Goal: Understand process/instructions

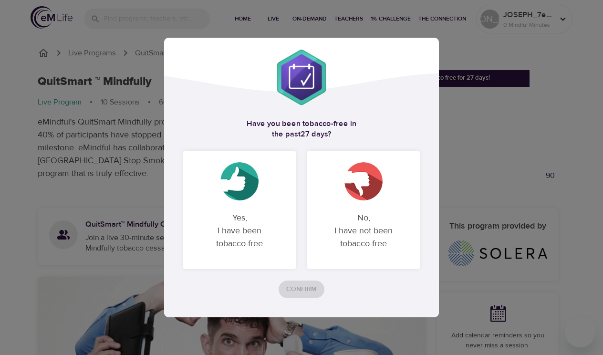
click at [239, 185] on img at bounding box center [239, 181] width 38 height 38
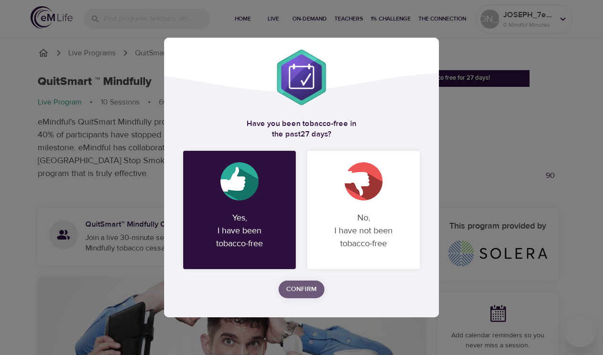
click at [299, 287] on span "Confirm" at bounding box center [301, 289] width 31 height 12
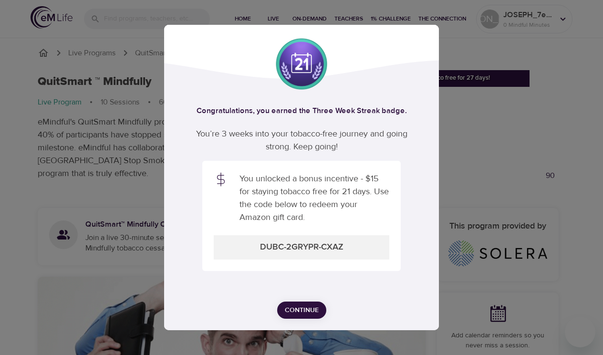
drag, startPoint x: 345, startPoint y: 247, endPoint x: 282, endPoint y: 245, distance: 63.0
click at [284, 245] on icon "Lottie animation" at bounding box center [301, 139] width 412 height 459
click at [261, 245] on icon "Lottie animation" at bounding box center [301, 139] width 412 height 459
drag, startPoint x: 351, startPoint y: 242, endPoint x: 253, endPoint y: 253, distance: 98.0
click at [253, 253] on icon "Lottie animation" at bounding box center [301, 139] width 412 height 459
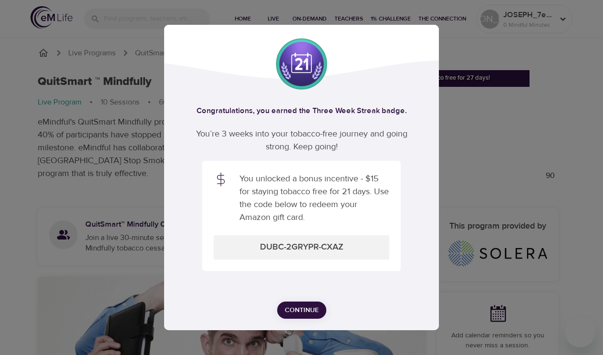
drag, startPoint x: 324, startPoint y: 247, endPoint x: 268, endPoint y: 246, distance: 55.8
click at [268, 246] on icon "Lottie animation" at bounding box center [301, 139] width 412 height 459
click at [270, 246] on icon "Lottie animation" at bounding box center [301, 139] width 412 height 459
click at [300, 309] on span "Continue" at bounding box center [302, 310] width 34 height 12
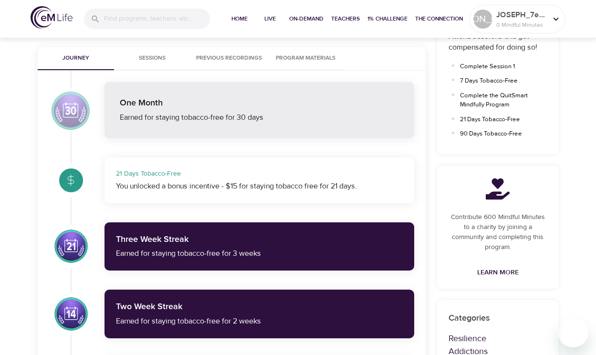
scroll to position [525, 0]
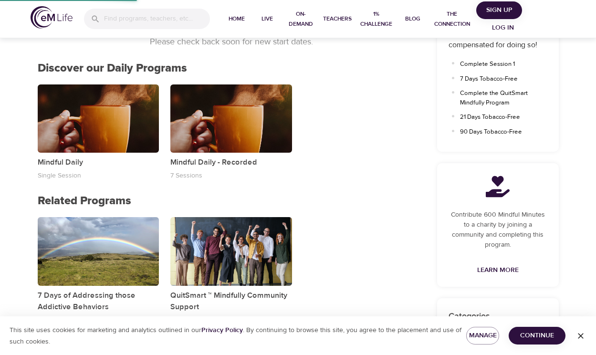
scroll to position [36, 0]
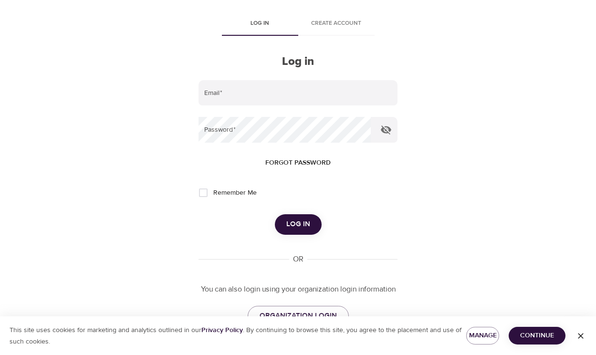
click at [245, 349] on div "This site uses cookies for marketing and analytics outlined in our Privacy Poli…" at bounding box center [298, 335] width 596 height 39
